Goal: Book appointment/travel/reservation

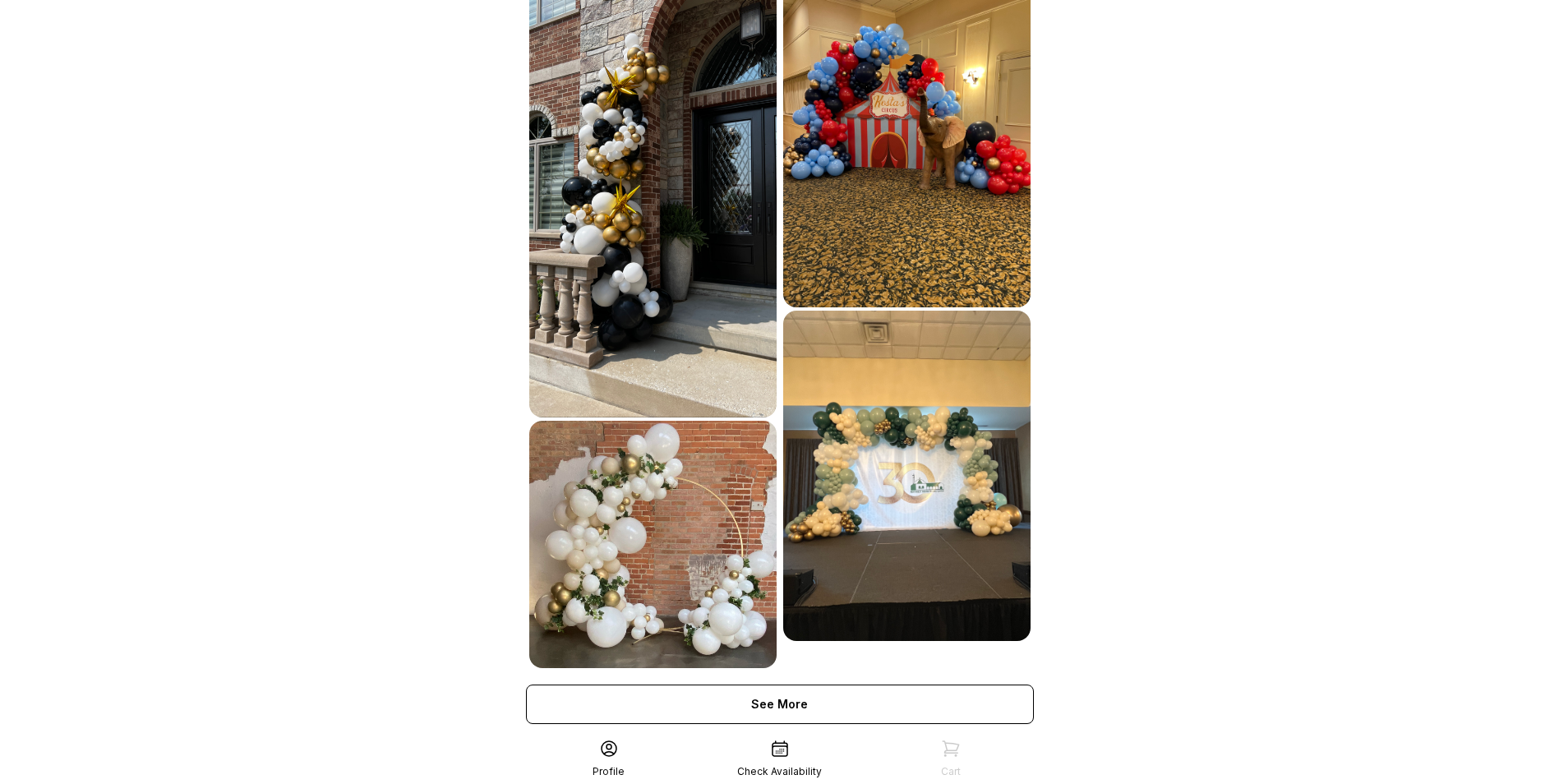
scroll to position [849, 0]
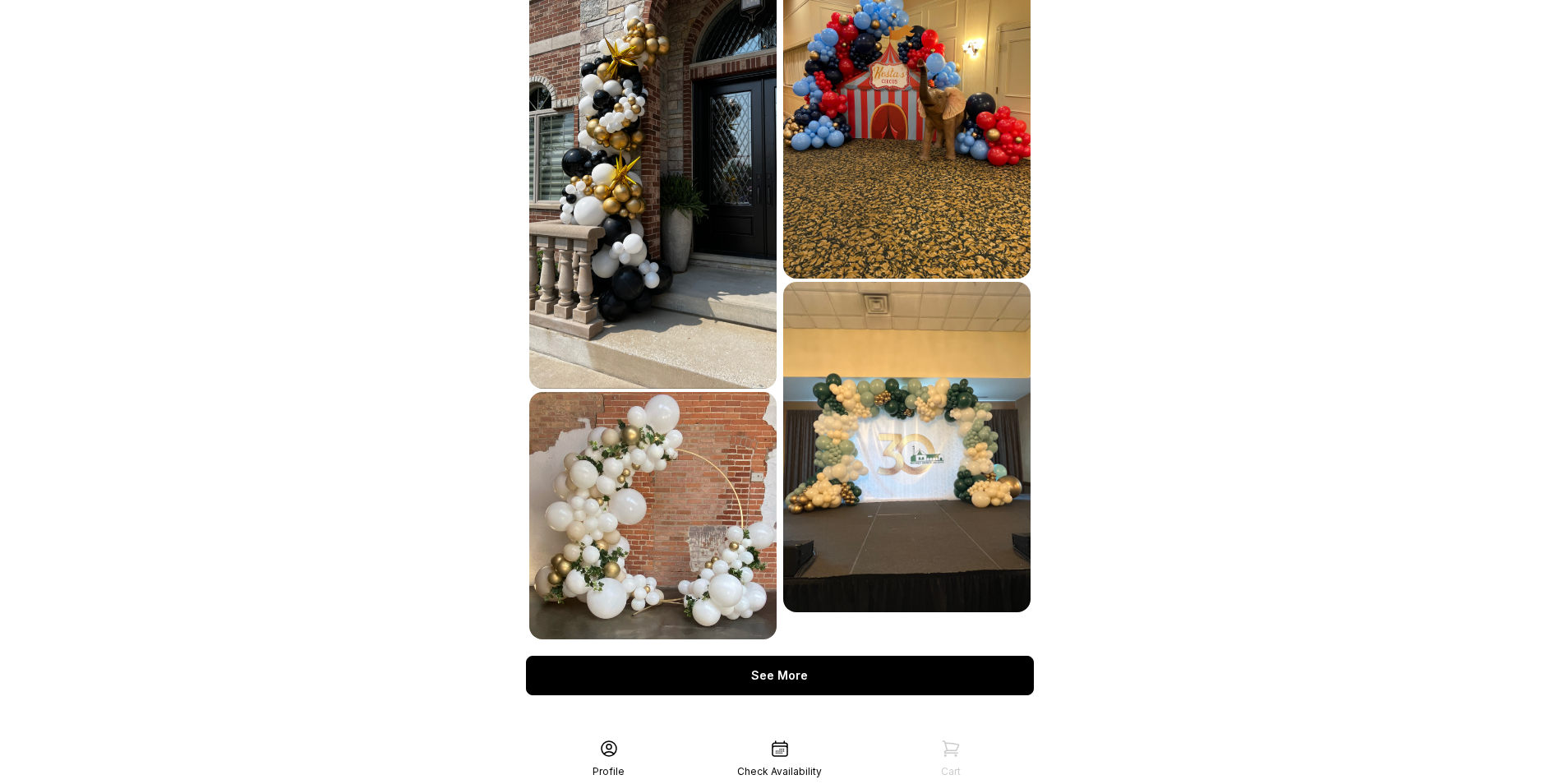
click at [799, 663] on div "See More" at bounding box center [780, 675] width 508 height 40
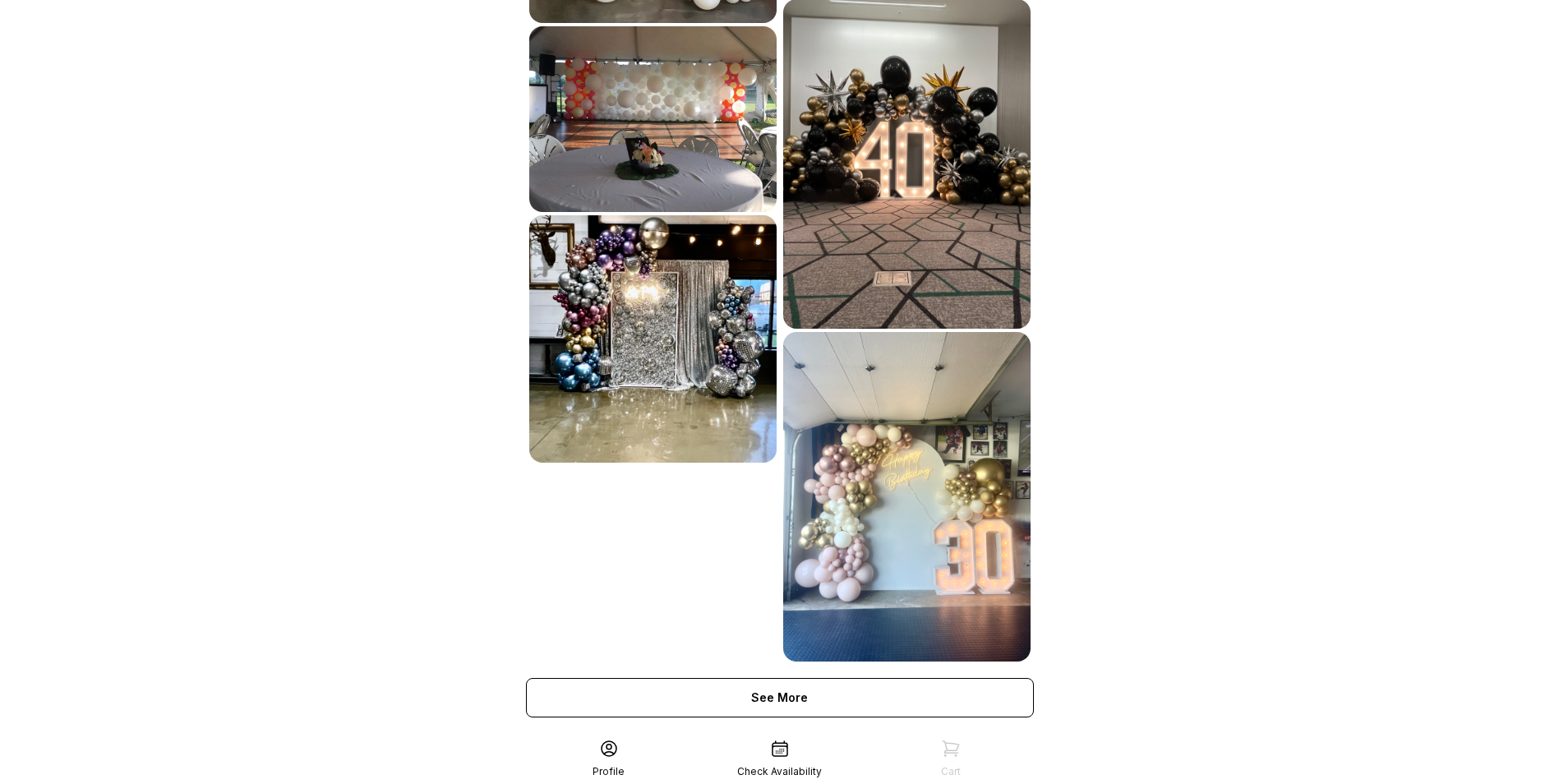
scroll to position [1488, 0]
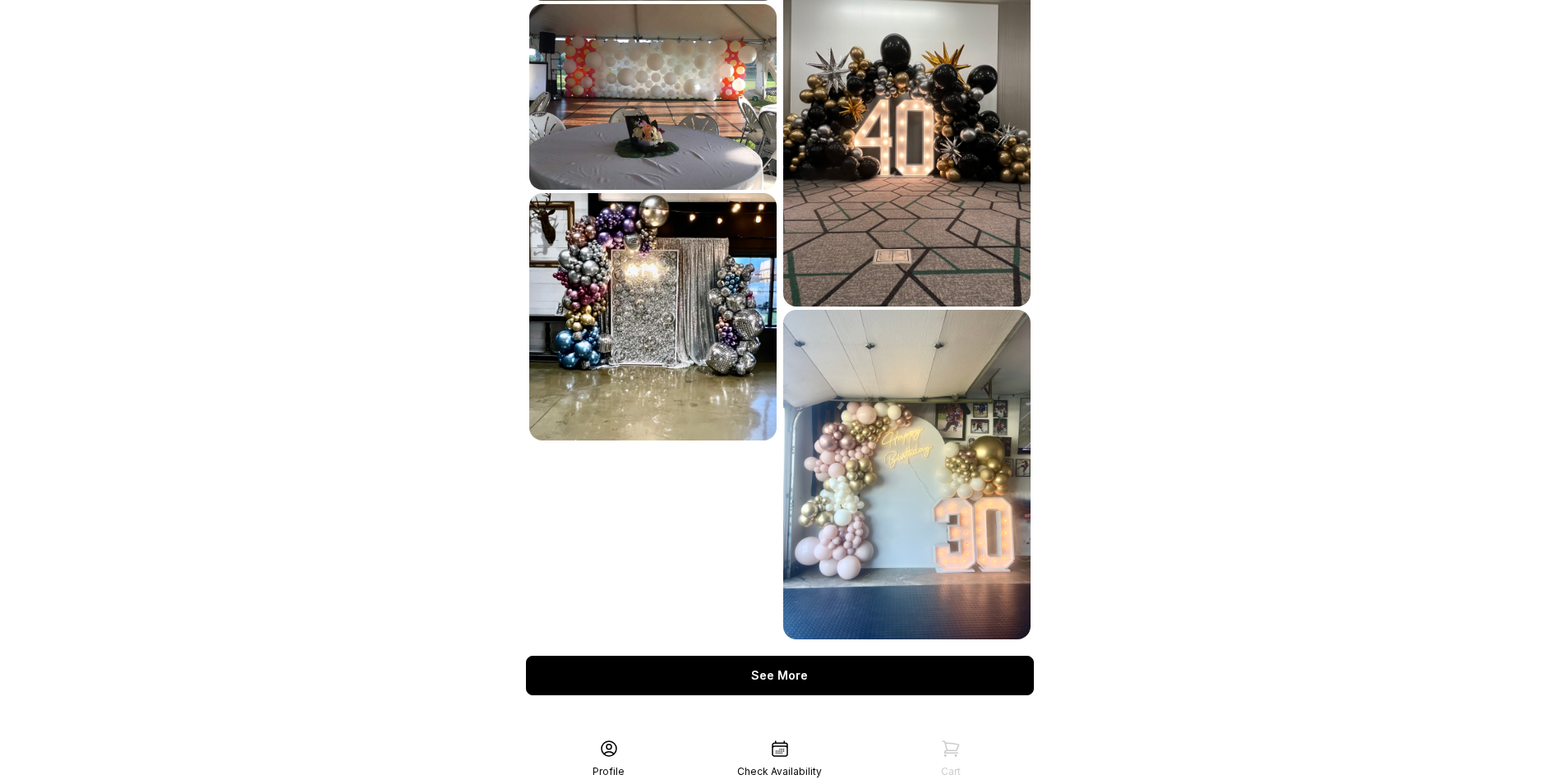
click at [780, 663] on div "See More" at bounding box center [780, 675] width 508 height 40
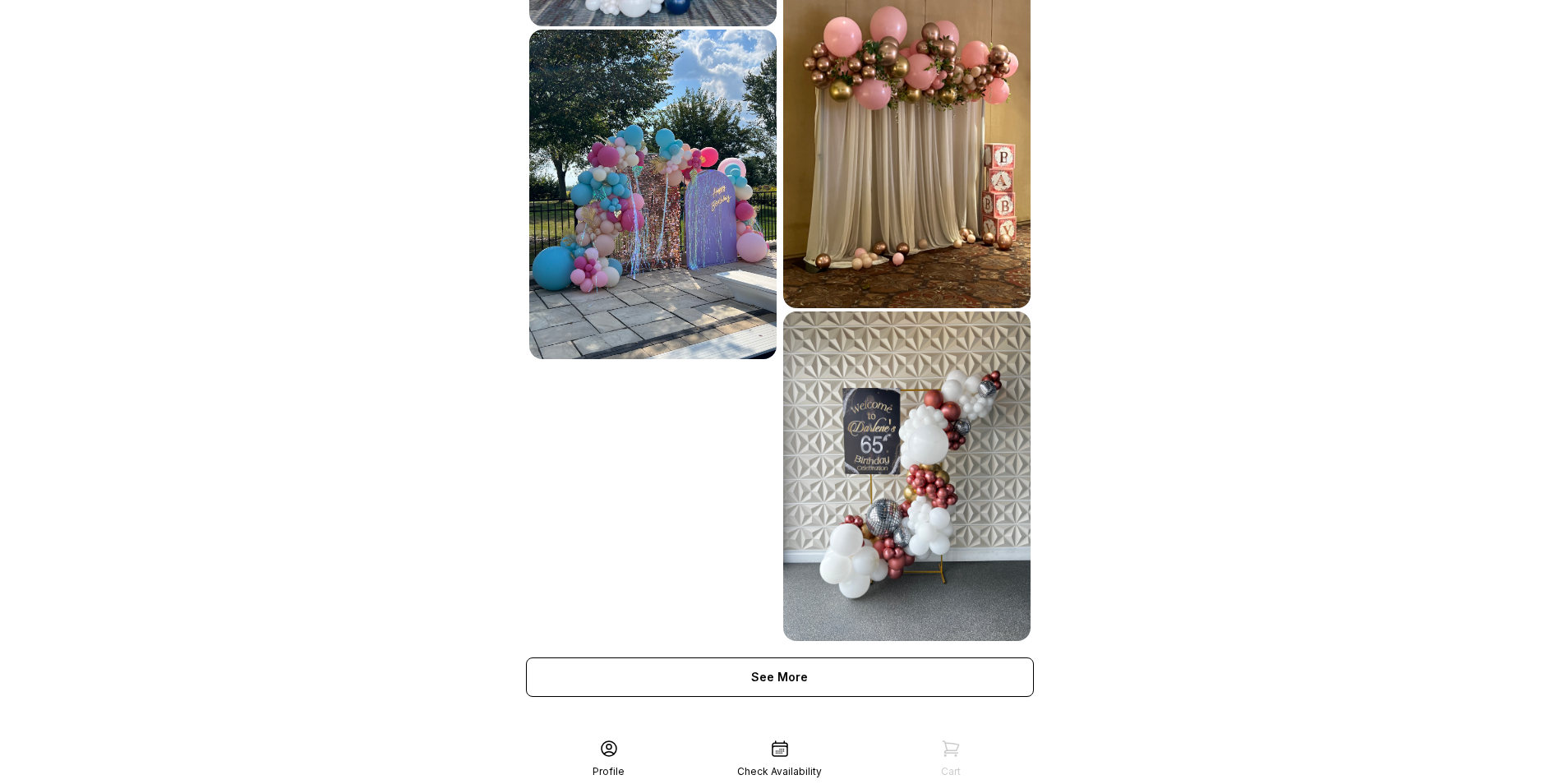
scroll to position [2154, 0]
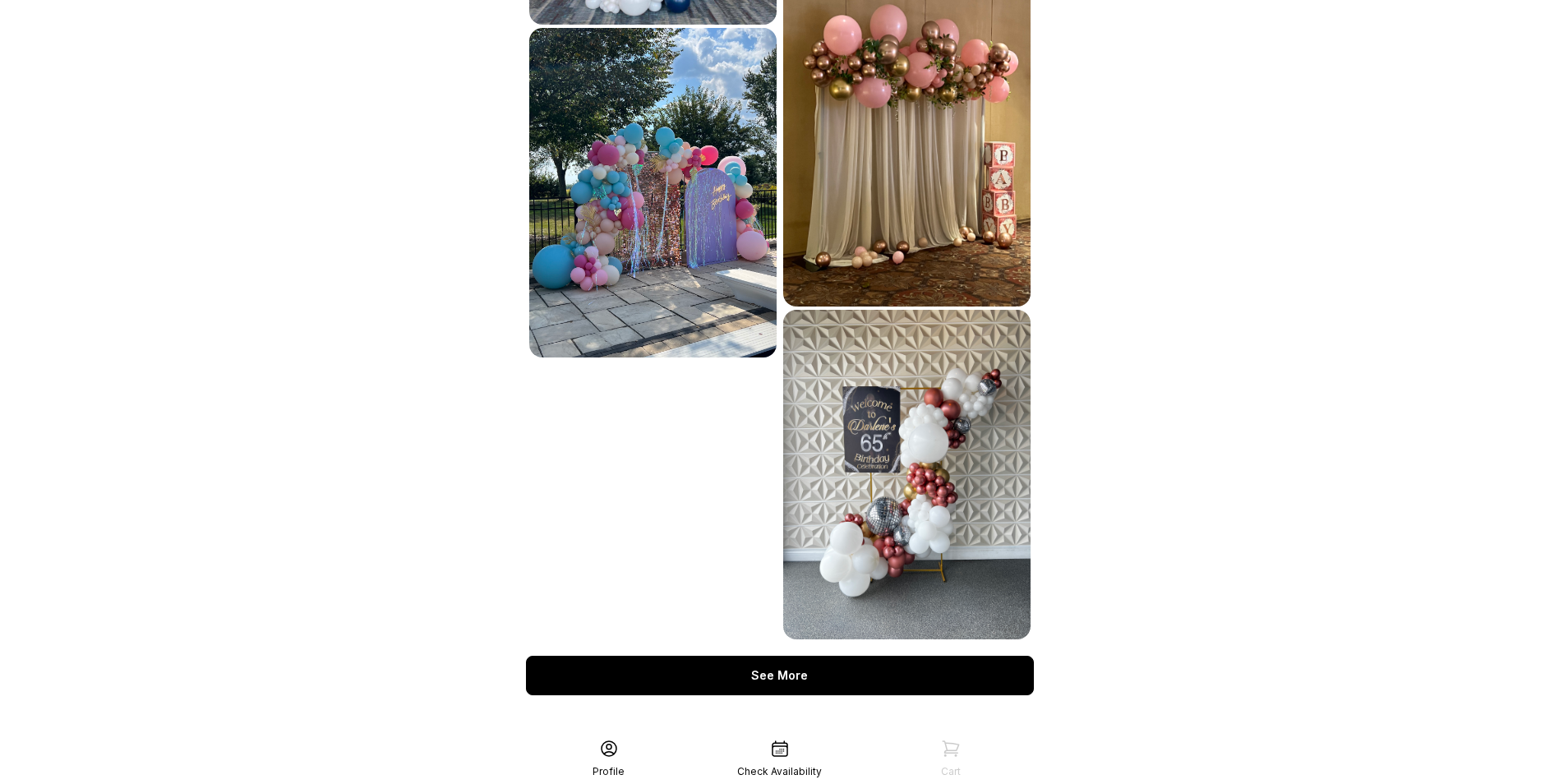
click at [730, 656] on div "See More" at bounding box center [780, 675] width 508 height 40
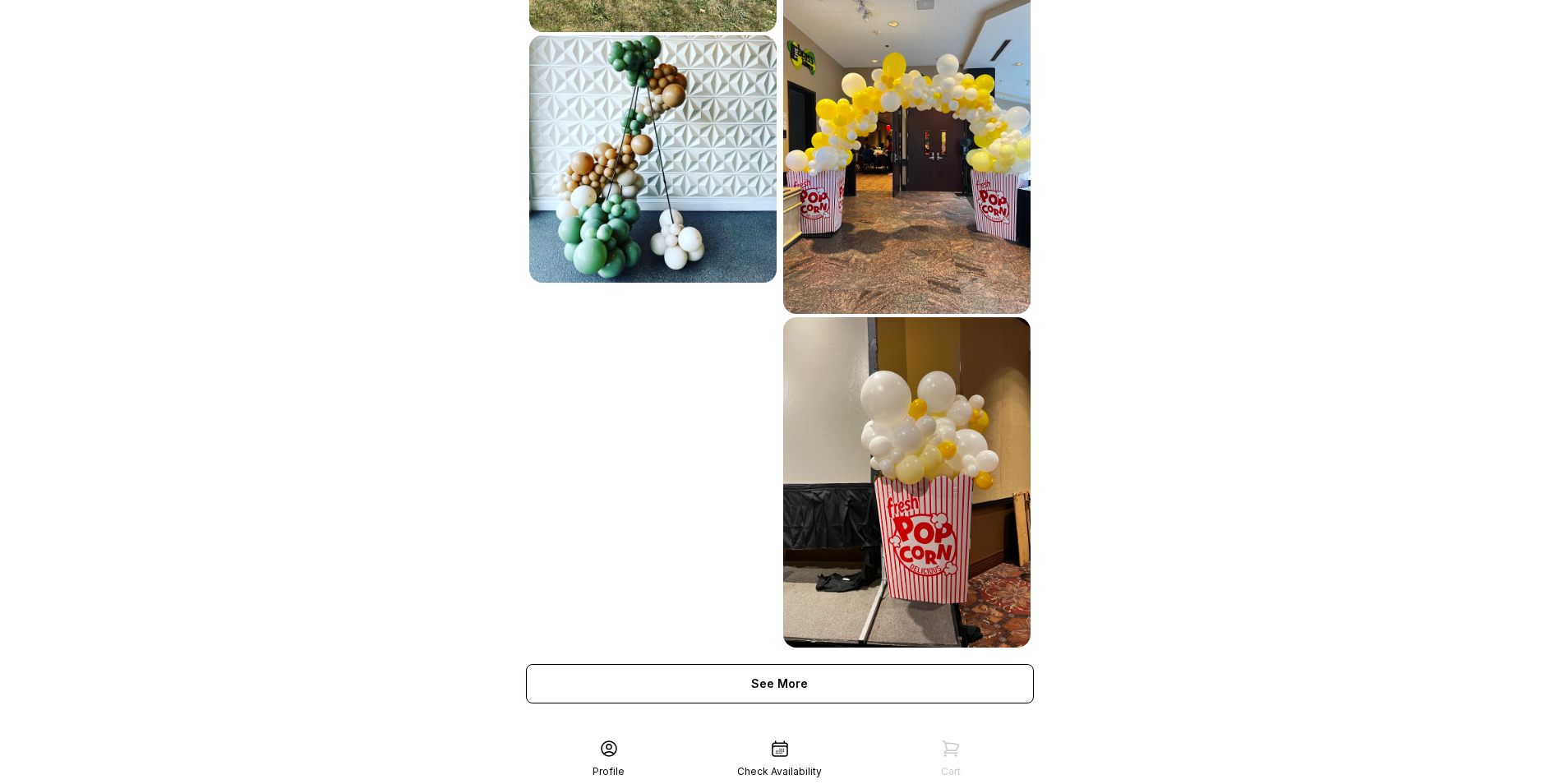
scroll to position [2820, 0]
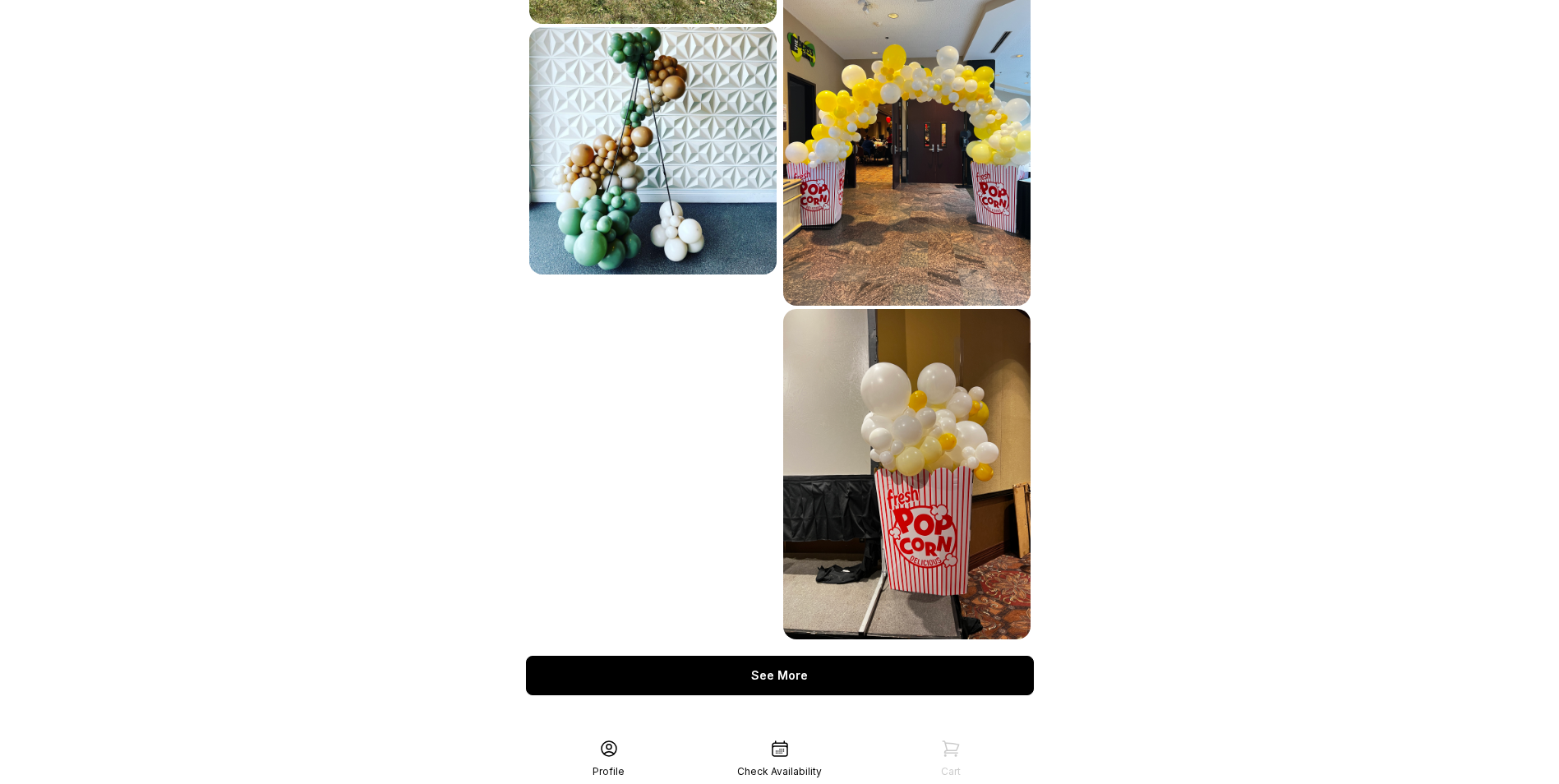
click at [775, 659] on div "See More" at bounding box center [780, 675] width 508 height 40
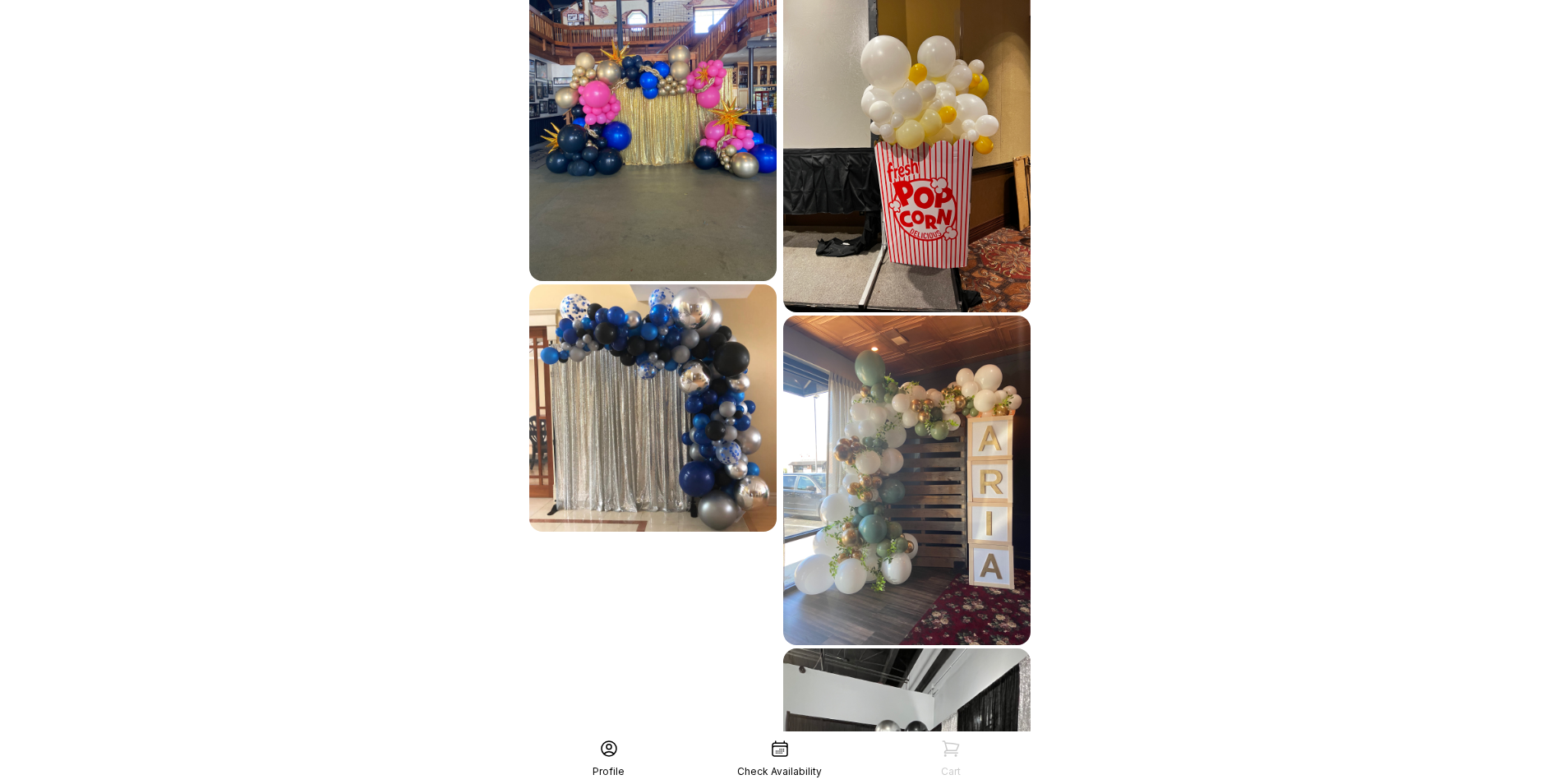
scroll to position [3149, 0]
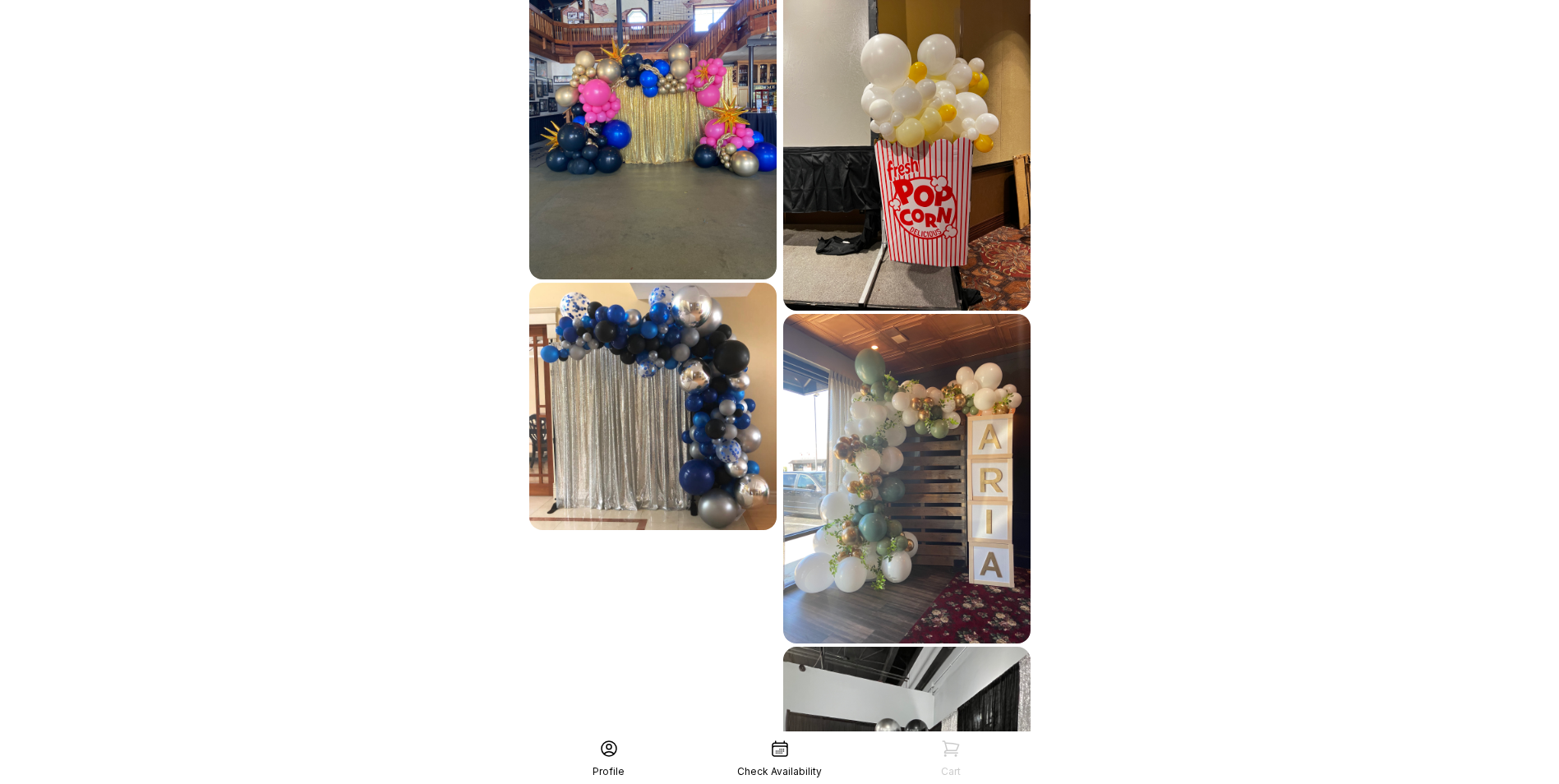
click at [925, 506] on img at bounding box center [907, 478] width 247 height 329
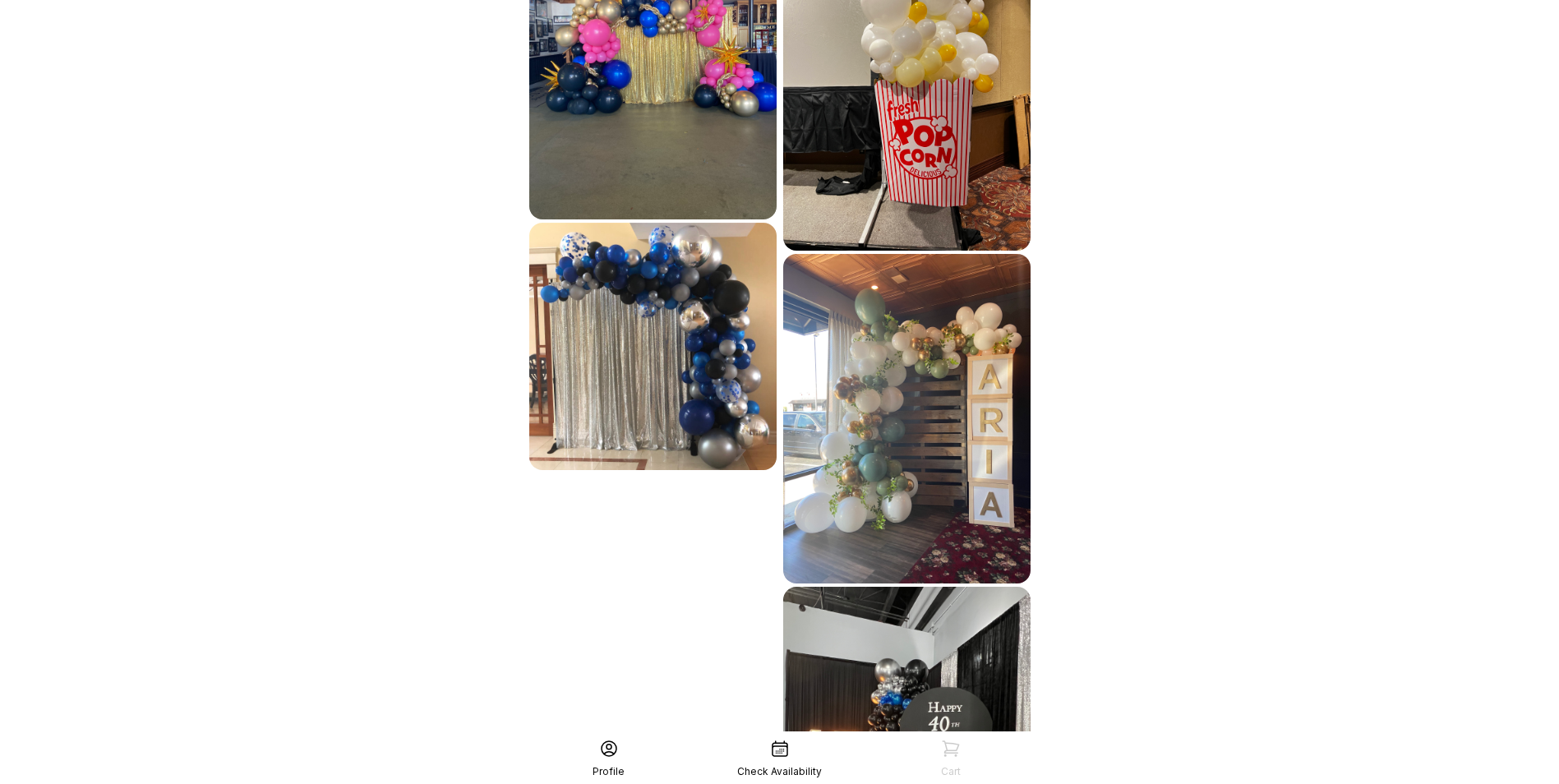
scroll to position [3395, 0]
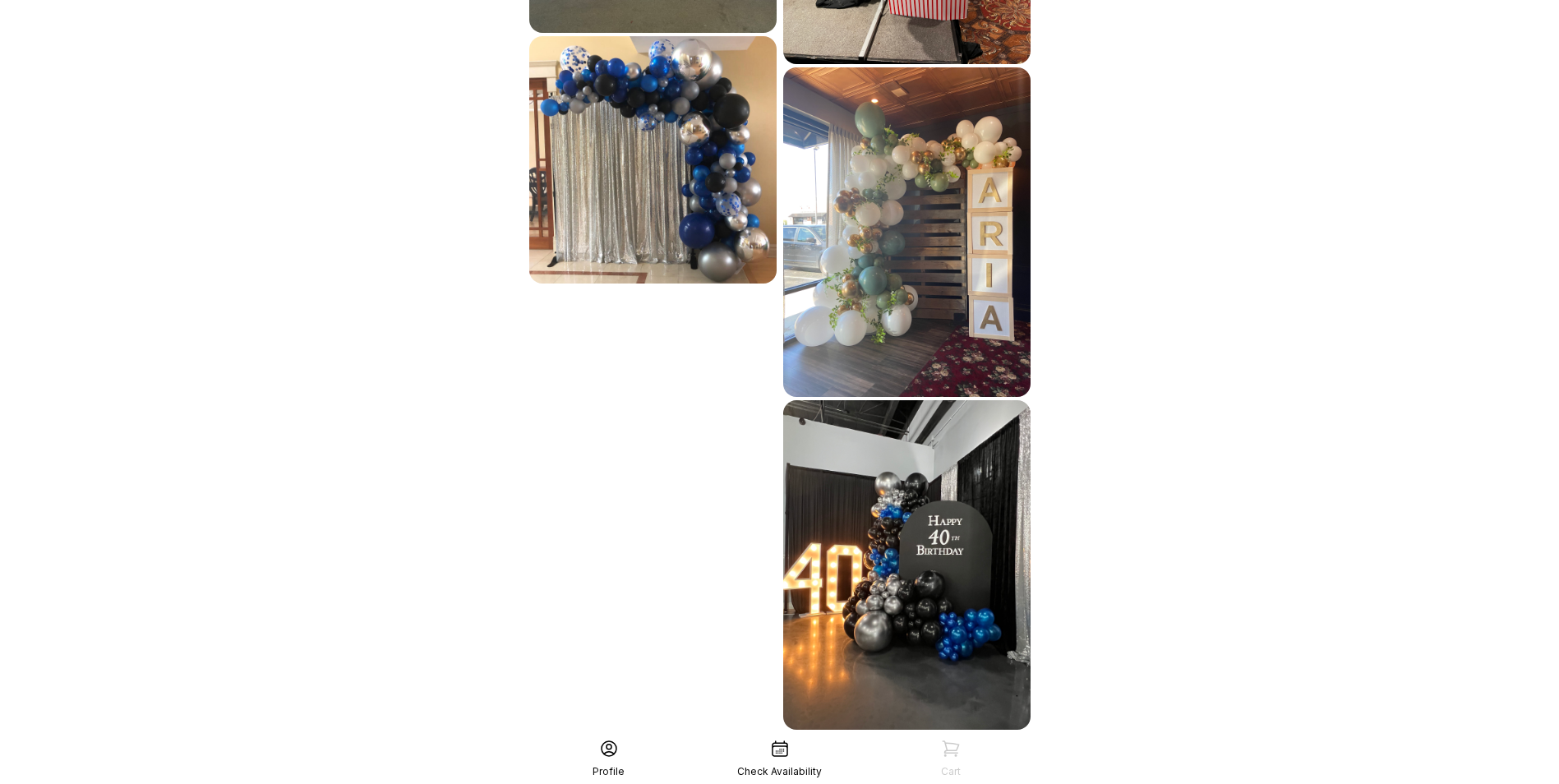
click at [924, 272] on img at bounding box center [907, 231] width 247 height 329
click at [842, 251] on img at bounding box center [907, 231] width 247 height 329
click at [847, 248] on img at bounding box center [907, 231] width 247 height 329
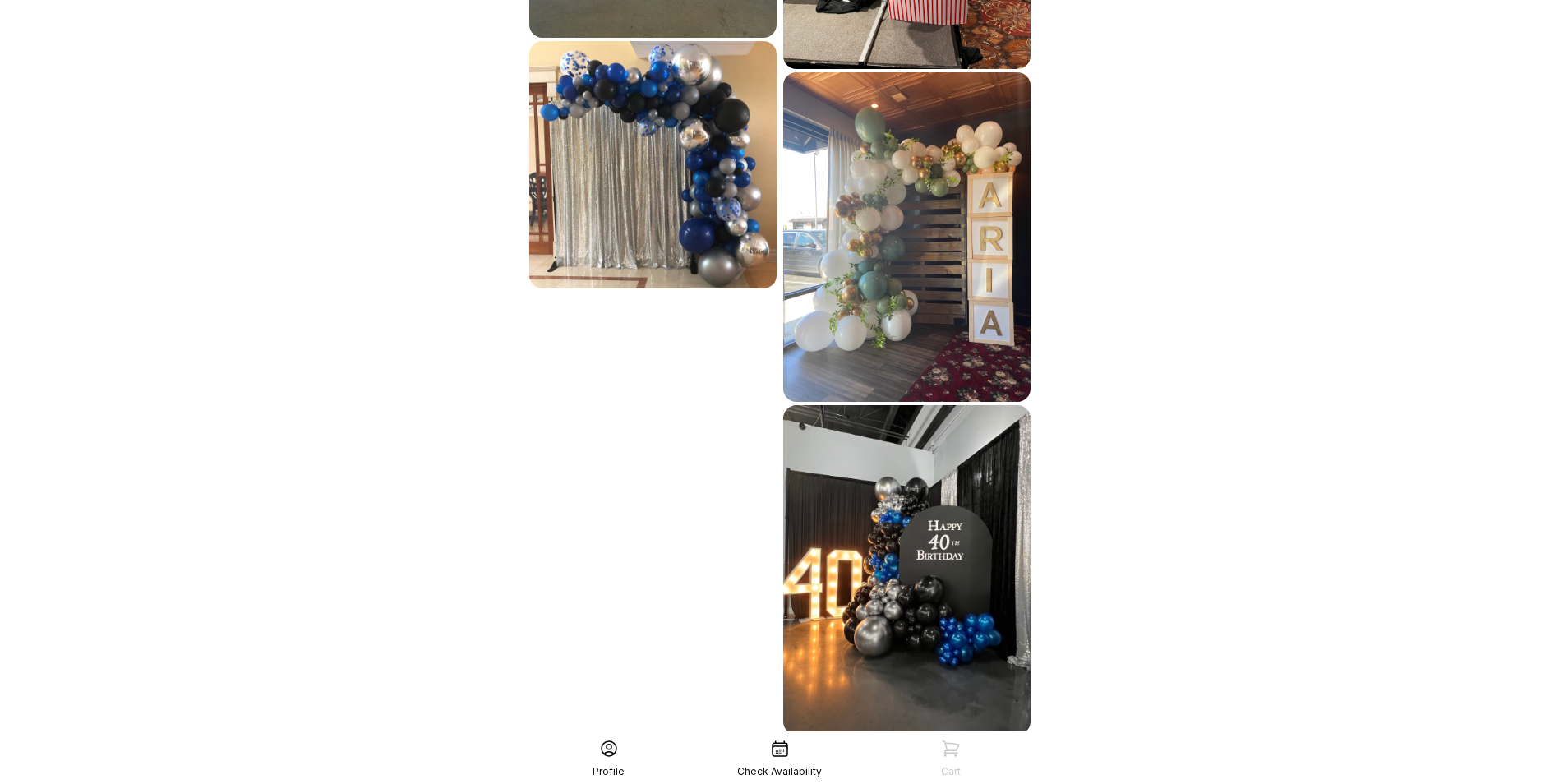
scroll to position [3486, 0]
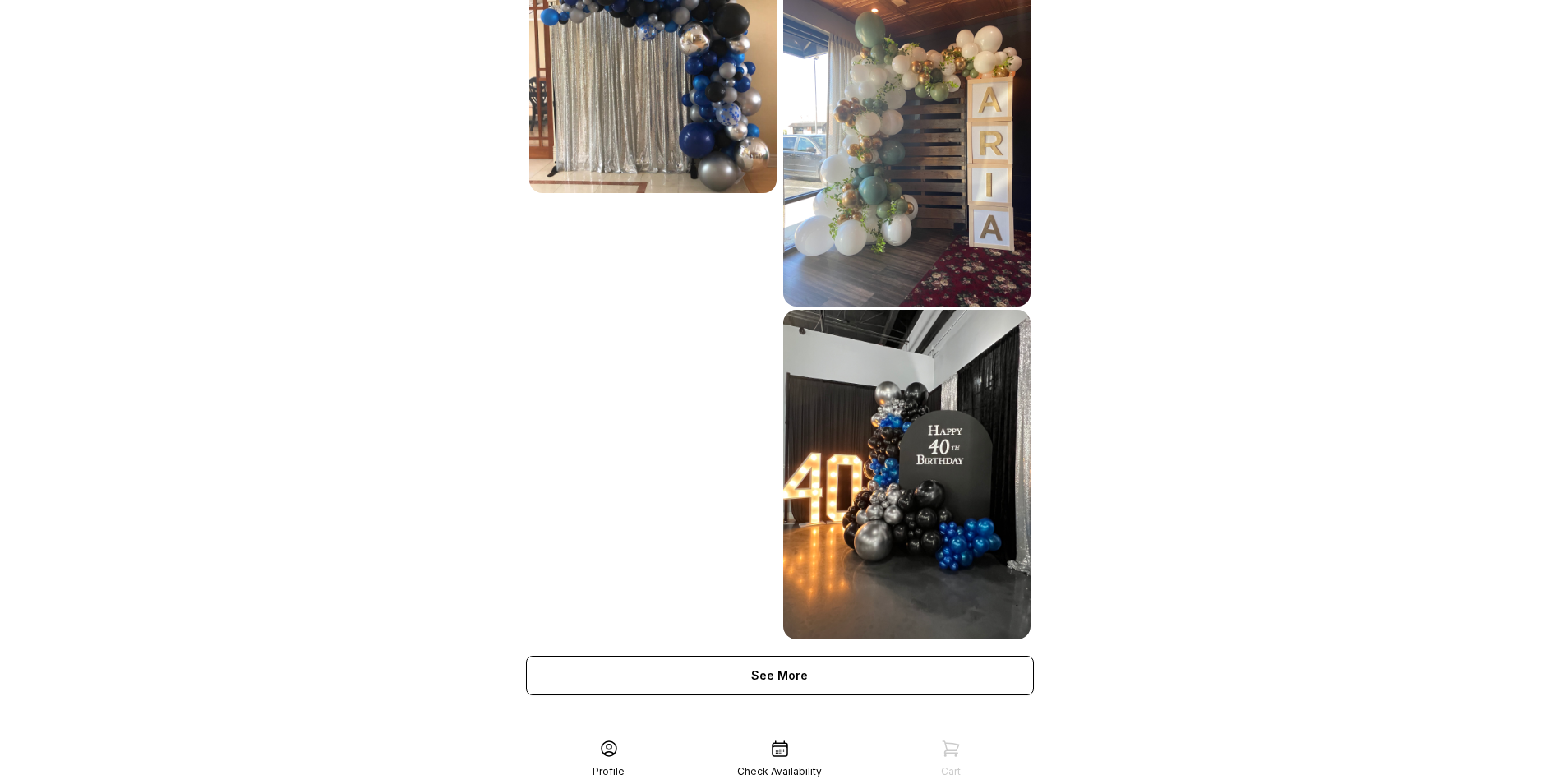
click at [907, 227] on img at bounding box center [907, 141] width 247 height 329
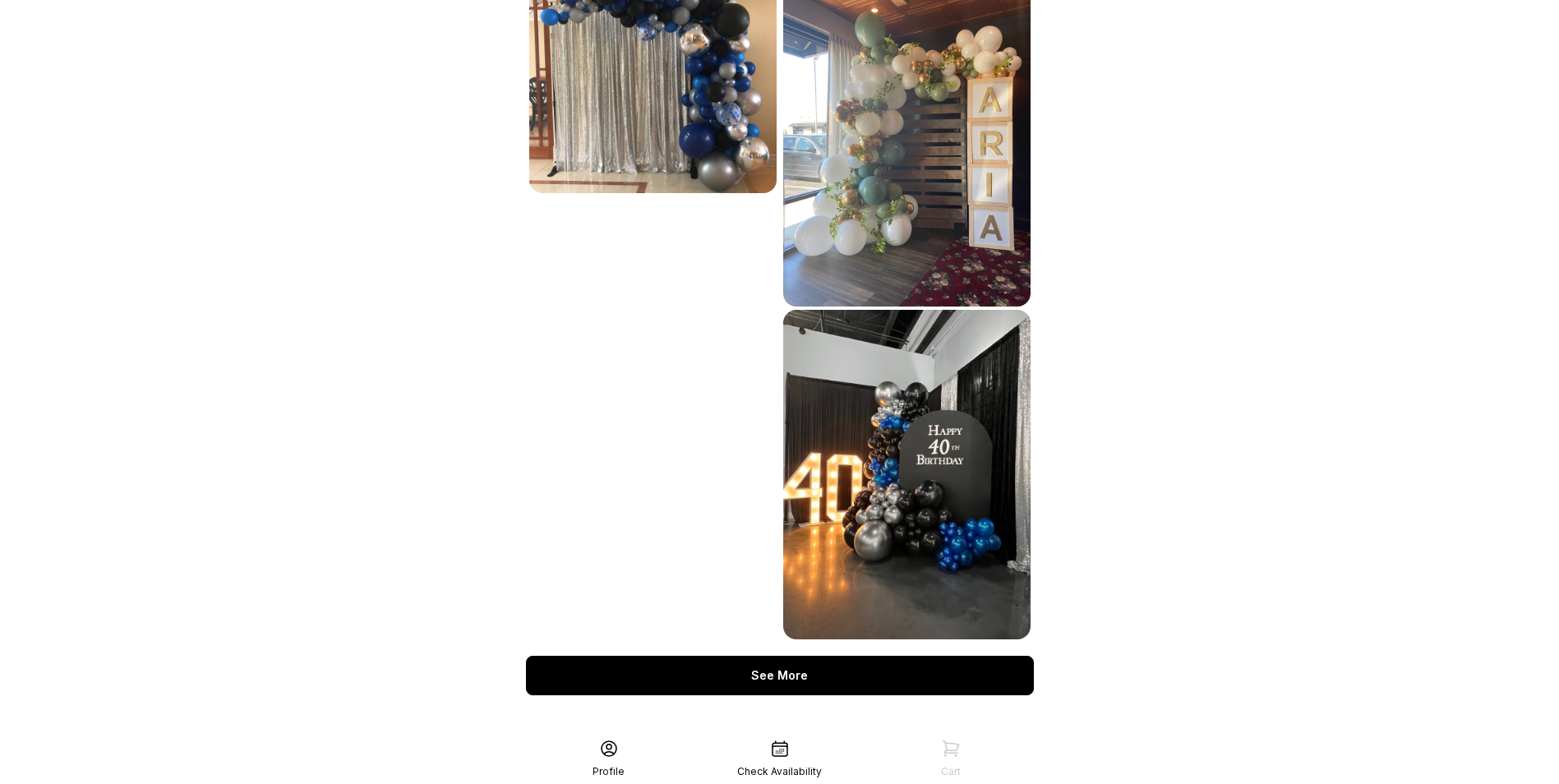
click at [831, 675] on div "See More" at bounding box center [780, 675] width 508 height 40
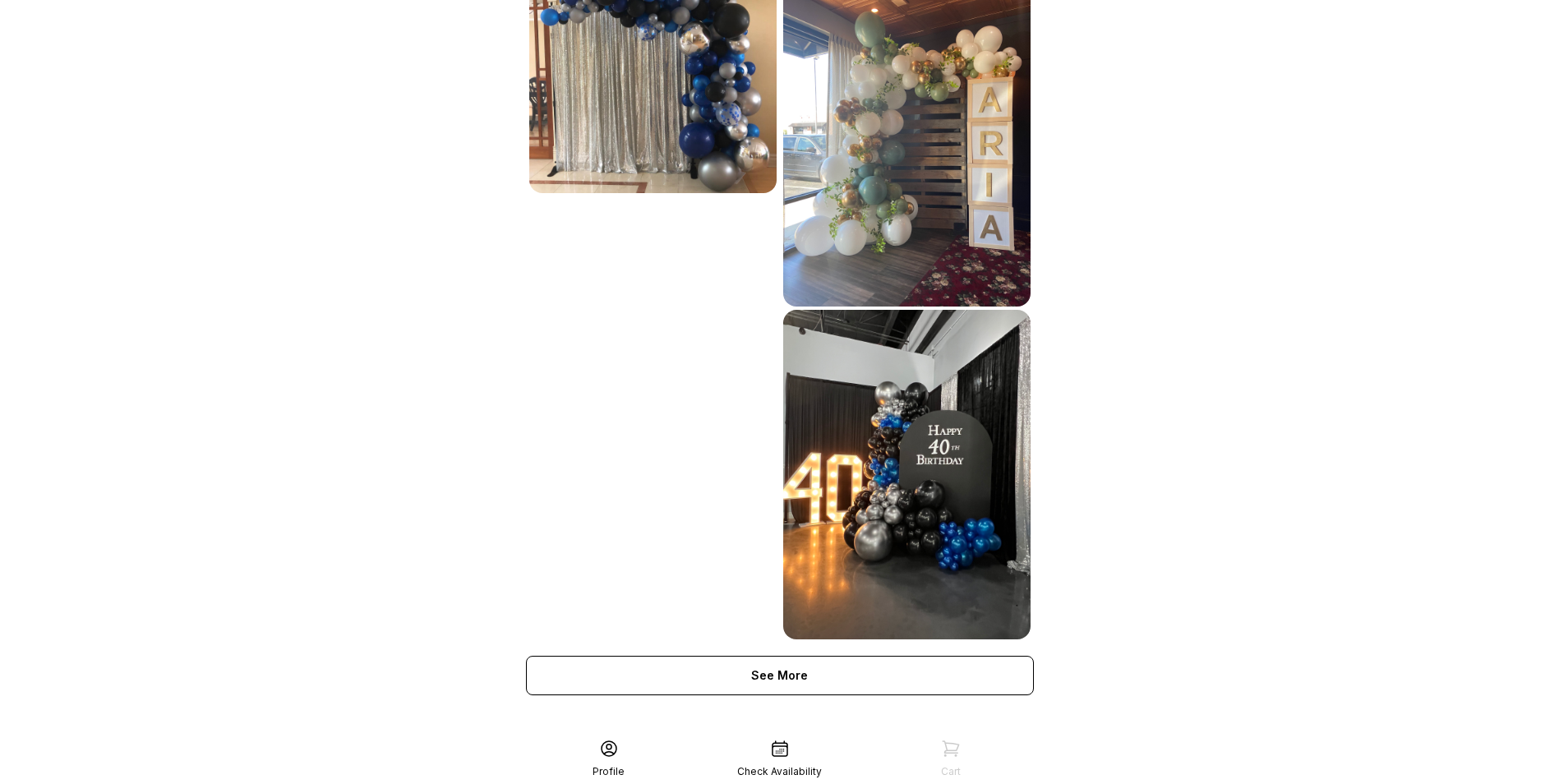
click at [776, 761] on div "Check Availability" at bounding box center [780, 758] width 171 height 40
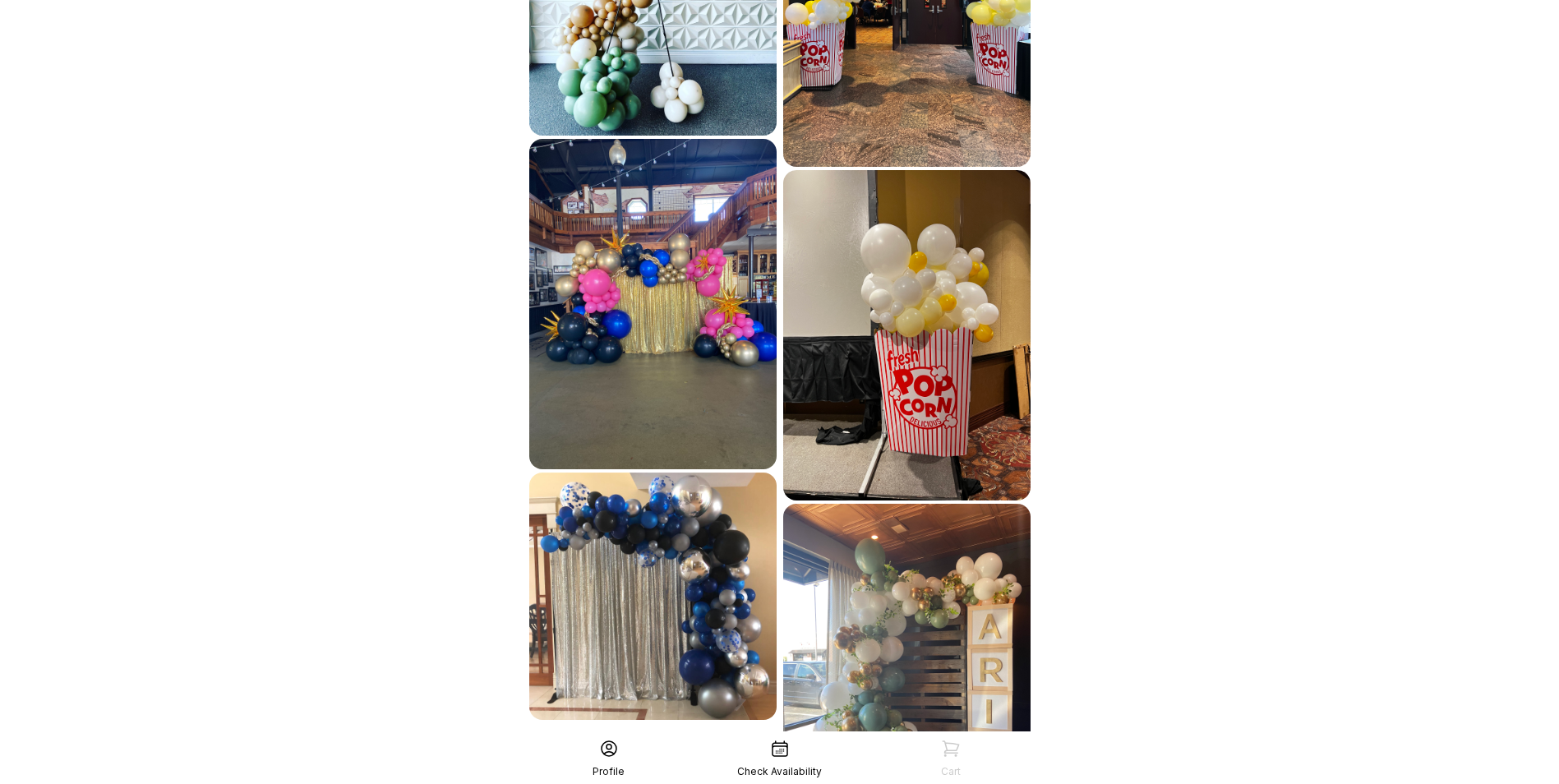
scroll to position [2746, 0]
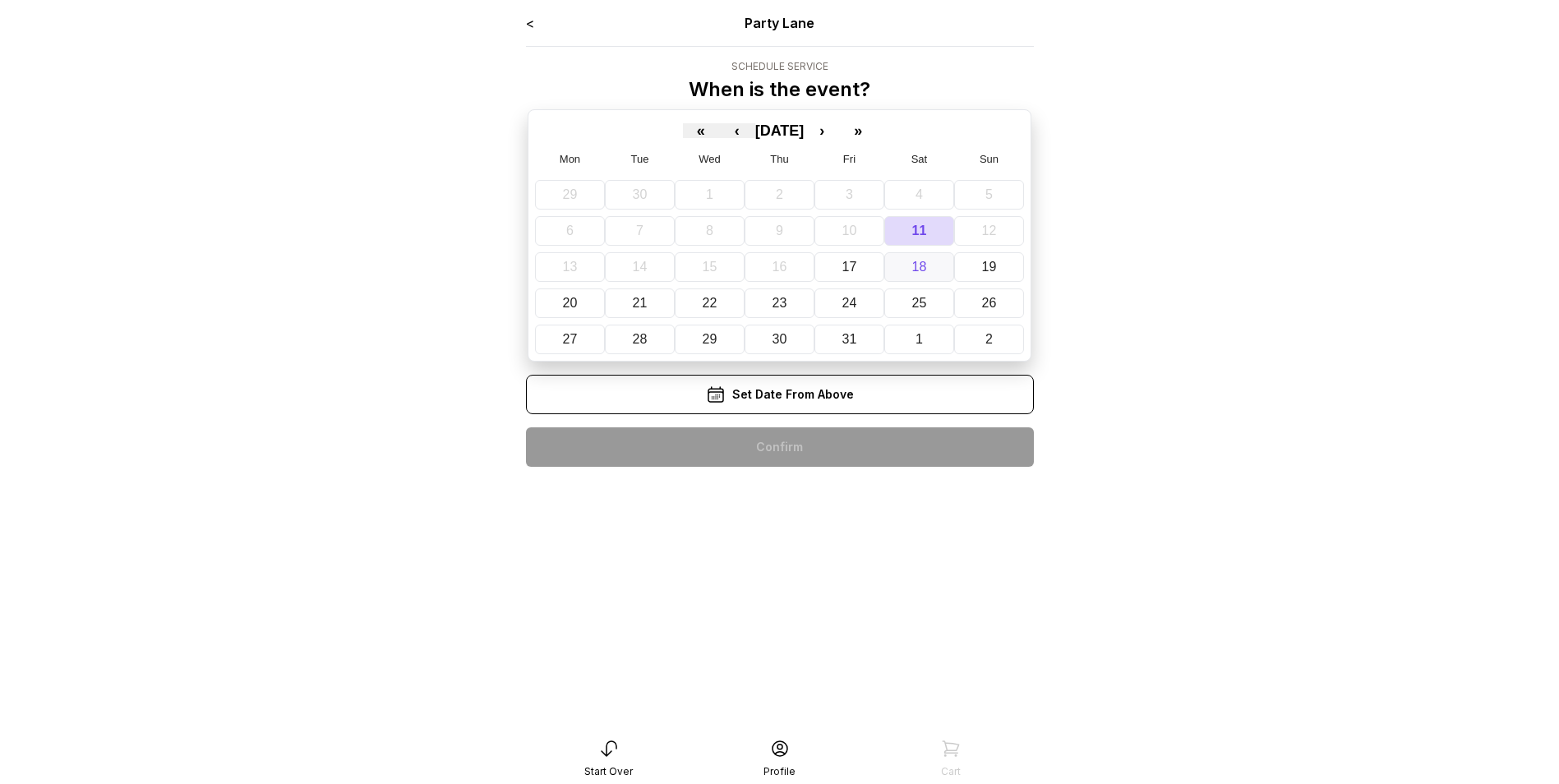
click at [940, 265] on button "18" at bounding box center [920, 267] width 70 height 30
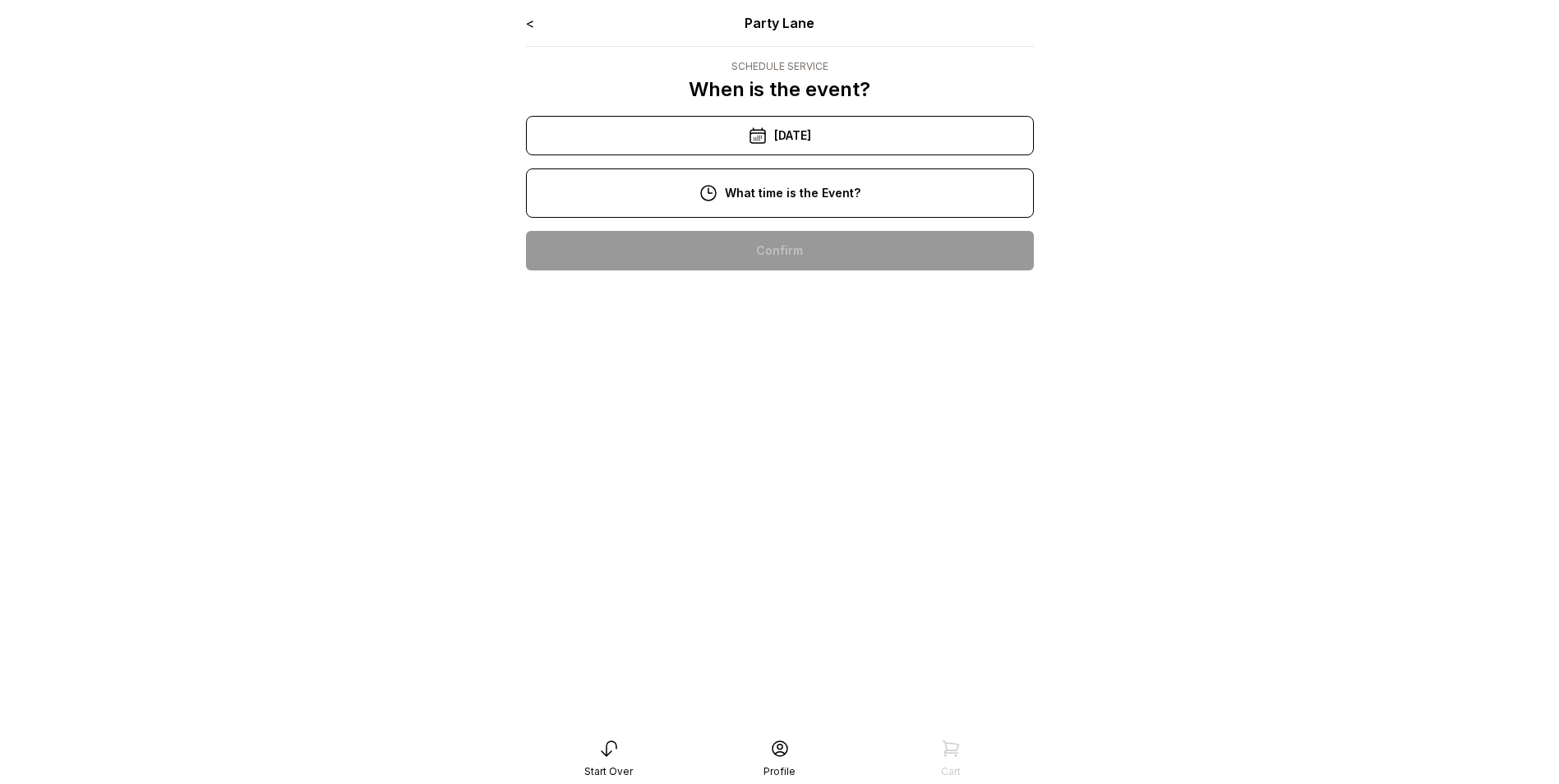
click at [805, 512] on div "3:00 pm" at bounding box center [780, 514] width 482 height 40
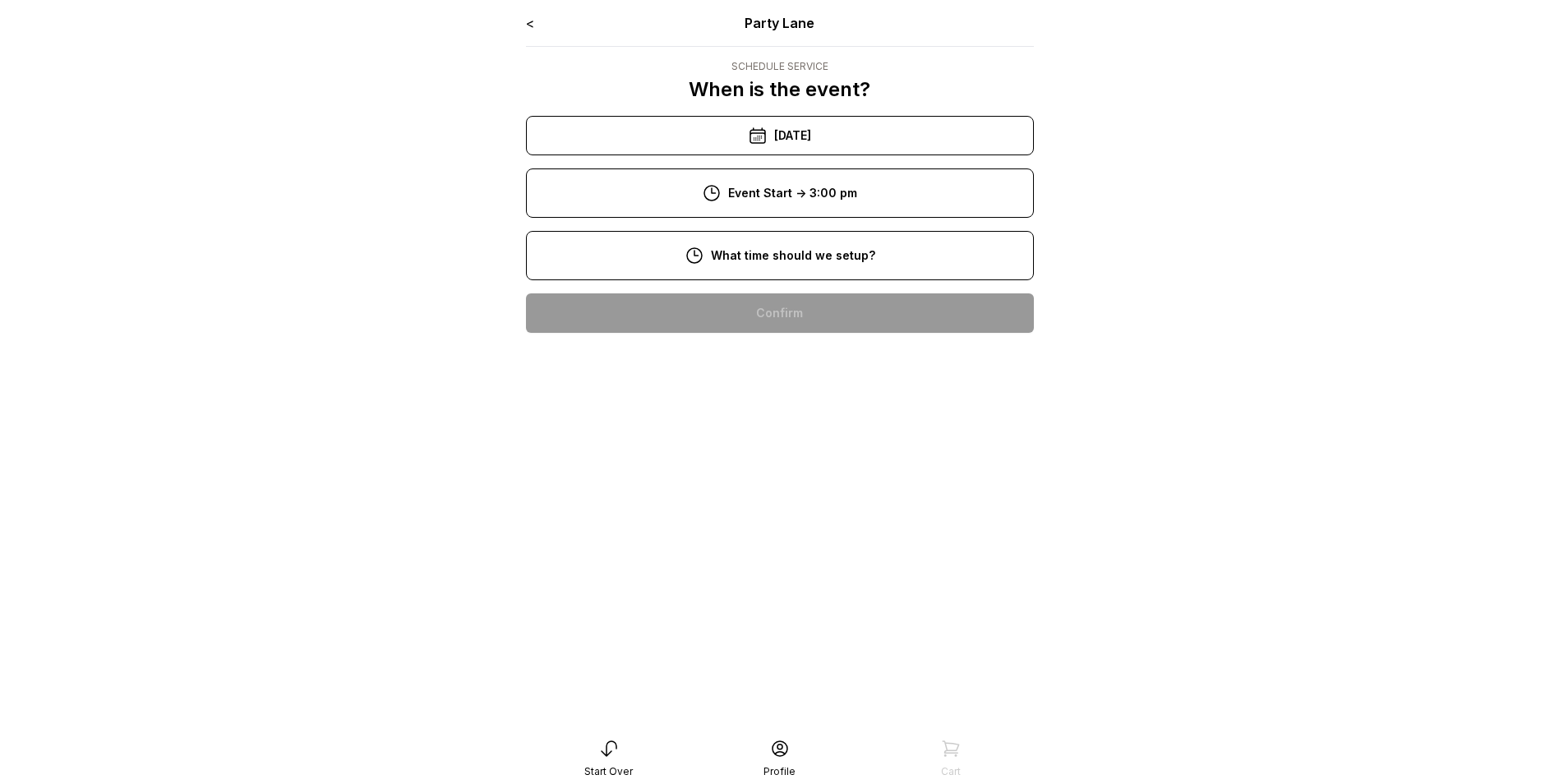
click at [798, 583] on div "1:00 pm" at bounding box center [780, 576] width 482 height 40
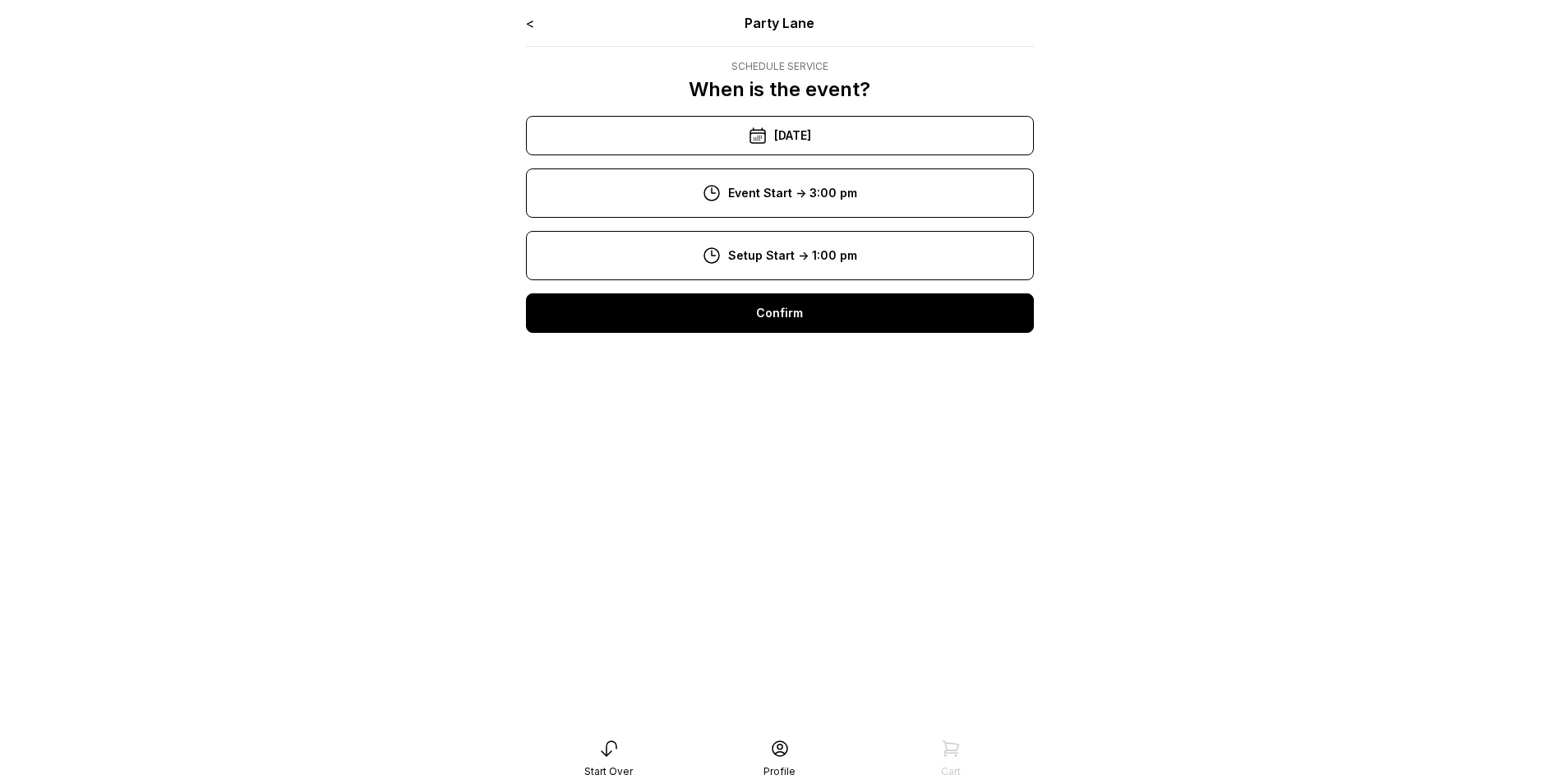
click at [786, 317] on div "Confirm" at bounding box center [780, 313] width 508 height 40
